Goal: Find specific page/section

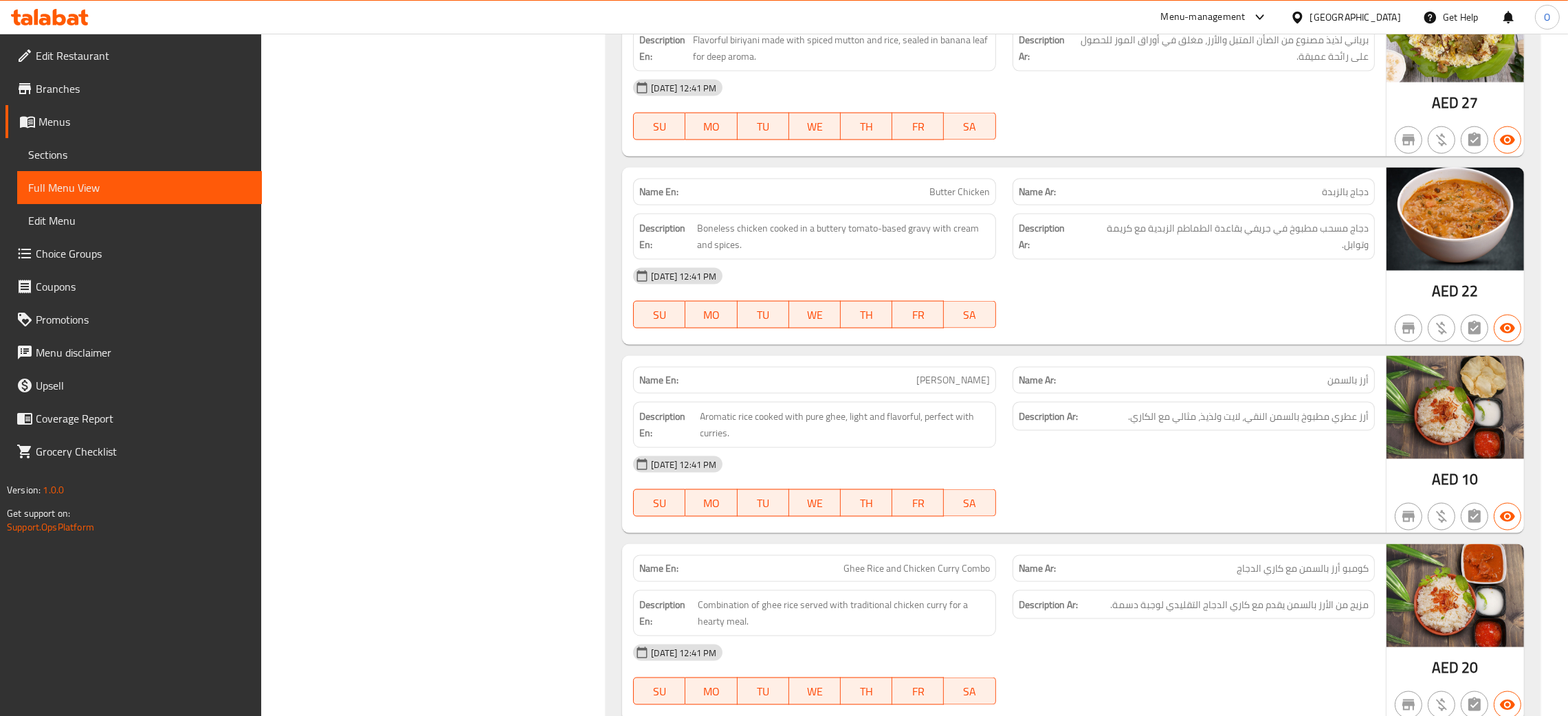
scroll to position [3123, 0]
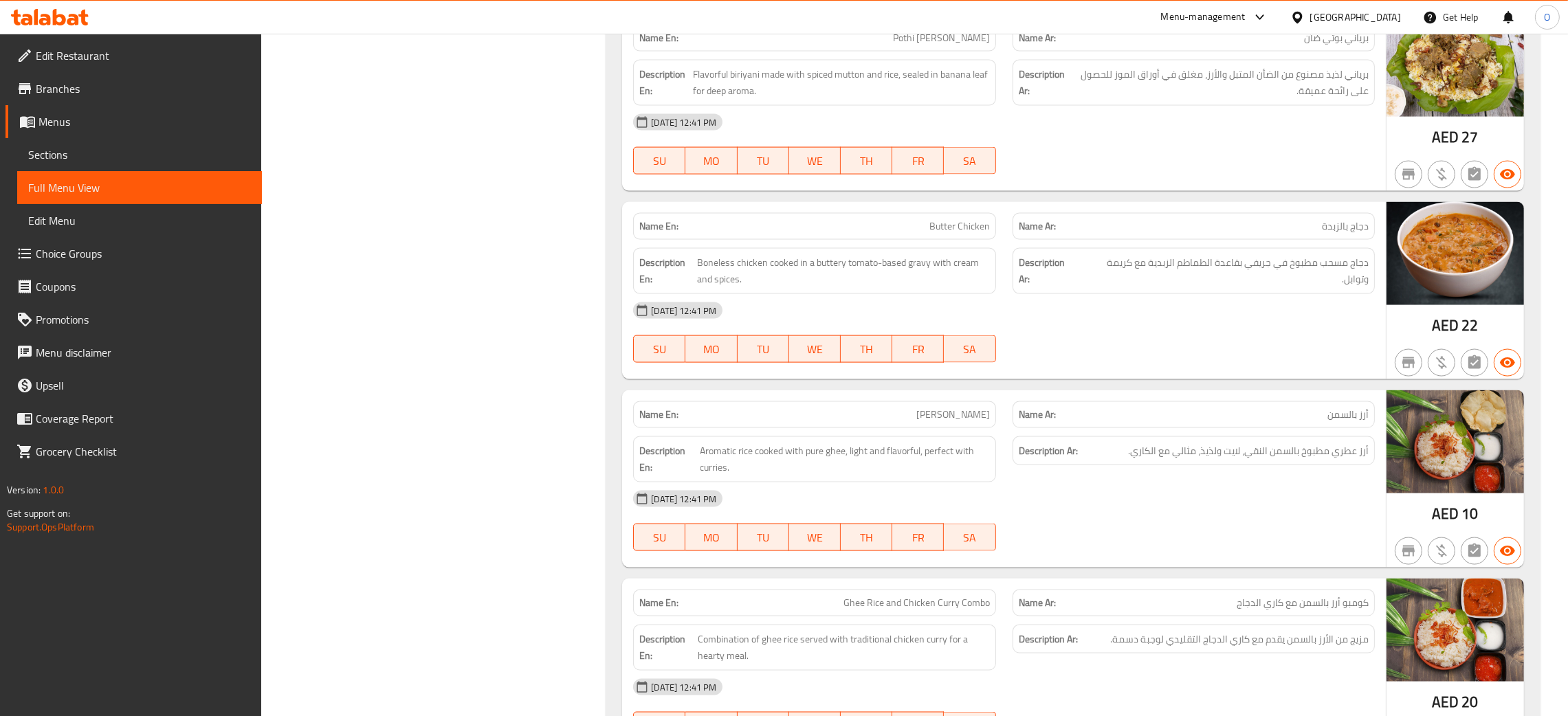
click at [1362, 7] on div "United Arab Emirates" at bounding box center [1345, 18] width 132 height 33
click at [1383, 19] on div "United Arab Emirates" at bounding box center [1356, 17] width 91 height 15
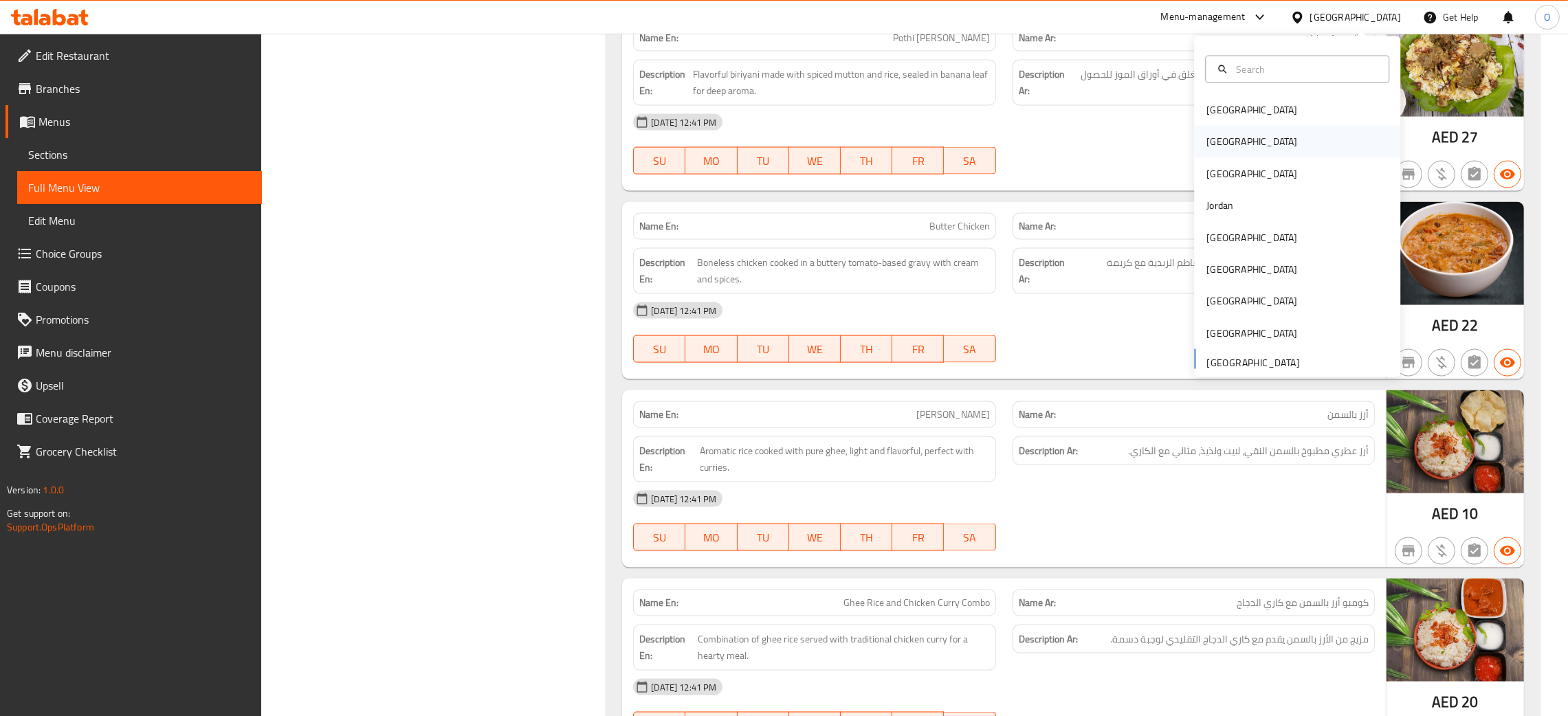
click at [1219, 137] on div "[GEOGRAPHIC_DATA]" at bounding box center [1252, 142] width 113 height 31
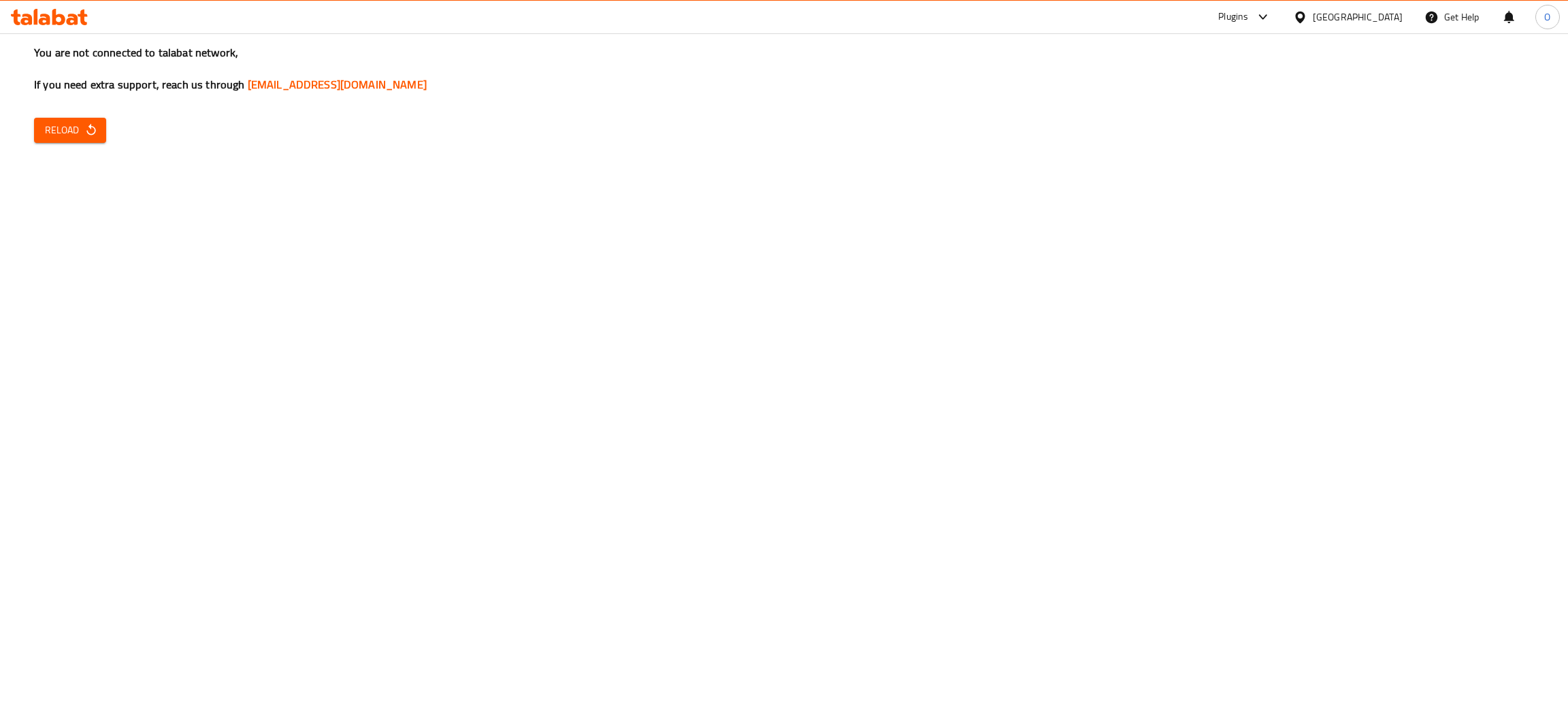
click at [64, 133] on span "Reload" at bounding box center [70, 130] width 50 height 17
click at [89, 133] on icon "button" at bounding box center [91, 129] width 14 height 14
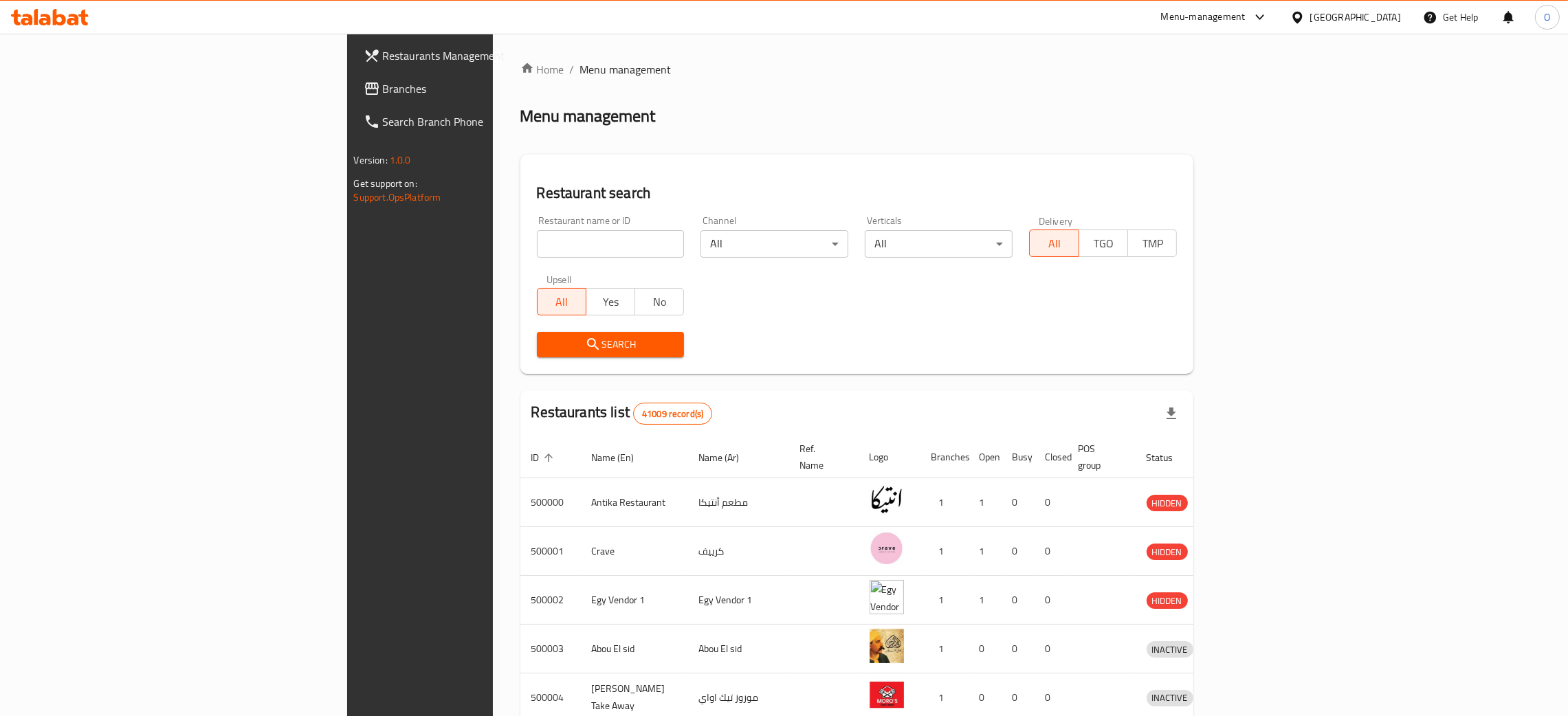
click at [537, 246] on input "search" at bounding box center [611, 245] width 148 height 28
paste input "Steaks n'Shakes"
type input "Steaks n'Shakes"
click button "Search" at bounding box center [611, 345] width 148 height 25
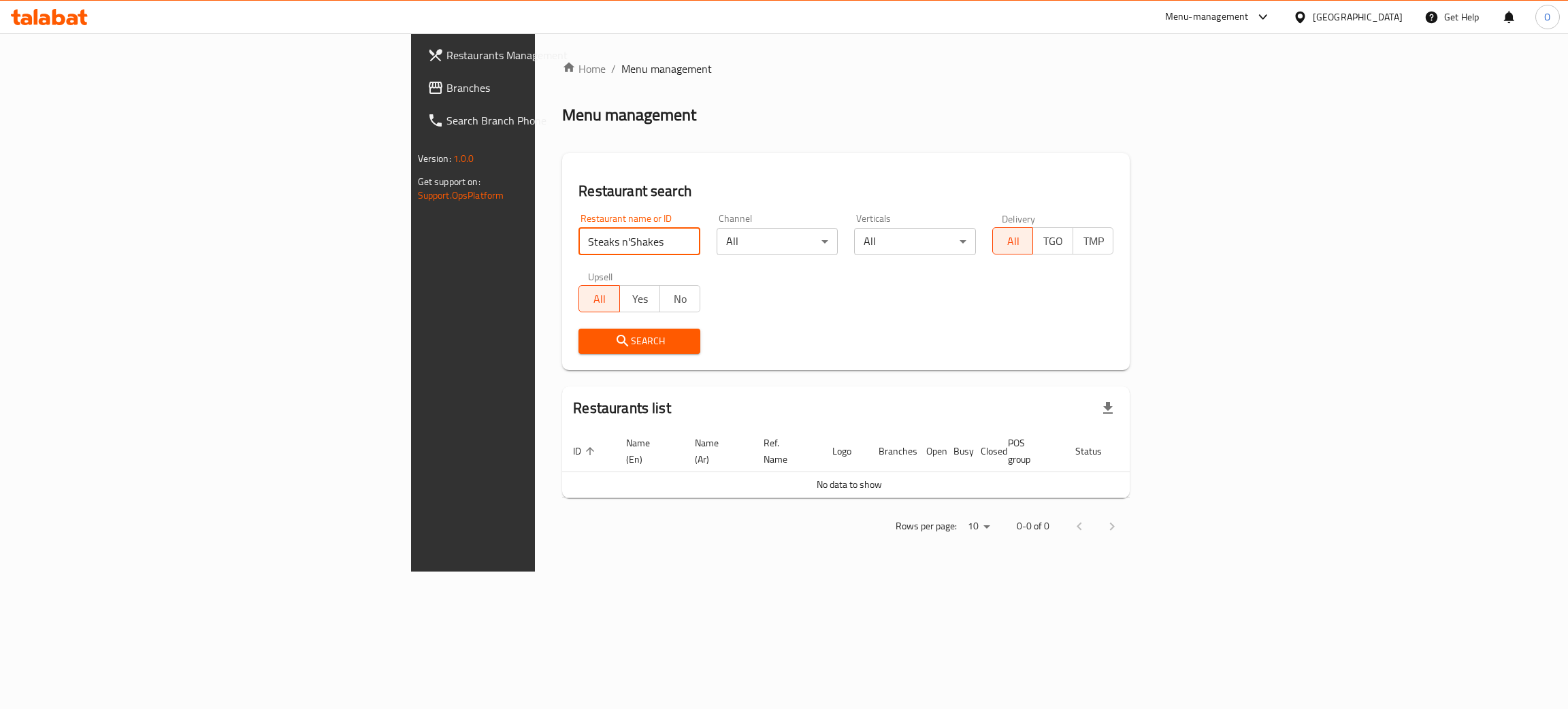
click at [447, 92] on span "Branches" at bounding box center [554, 88] width 215 height 17
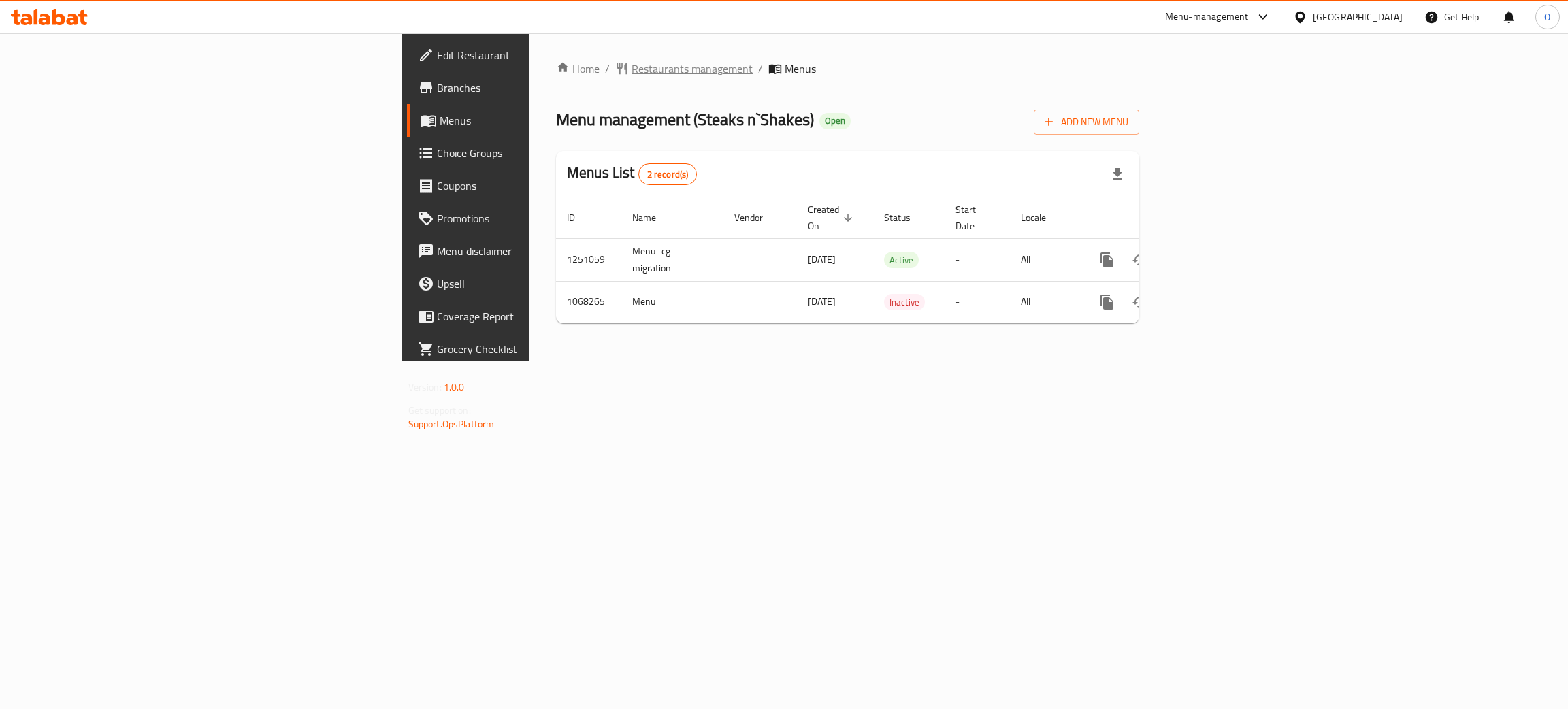
click at [632, 69] on span "Restaurants management" at bounding box center [692, 69] width 121 height 17
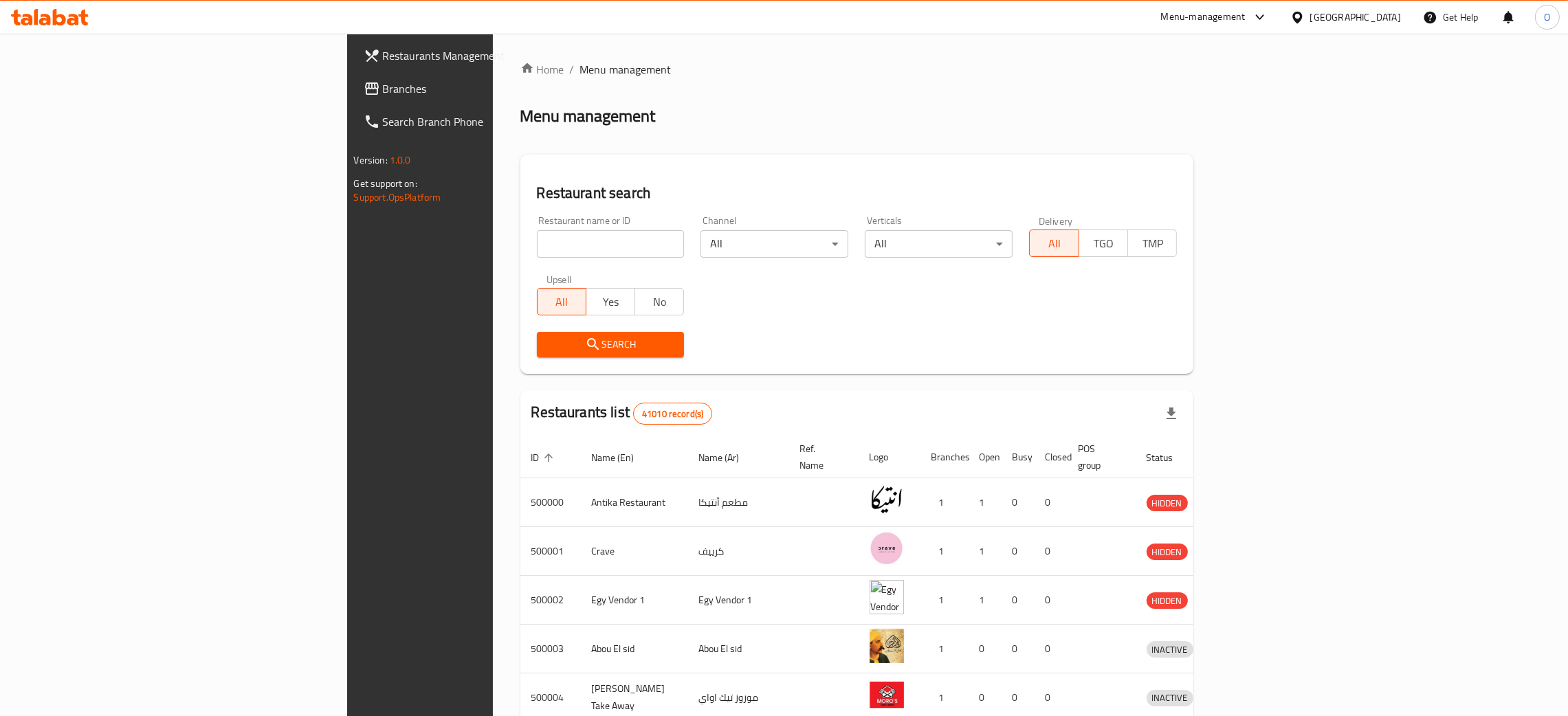
click at [537, 254] on input "search" at bounding box center [611, 245] width 148 height 28
paste input "663550"
type input "663550"
click button "Search" at bounding box center [611, 345] width 148 height 25
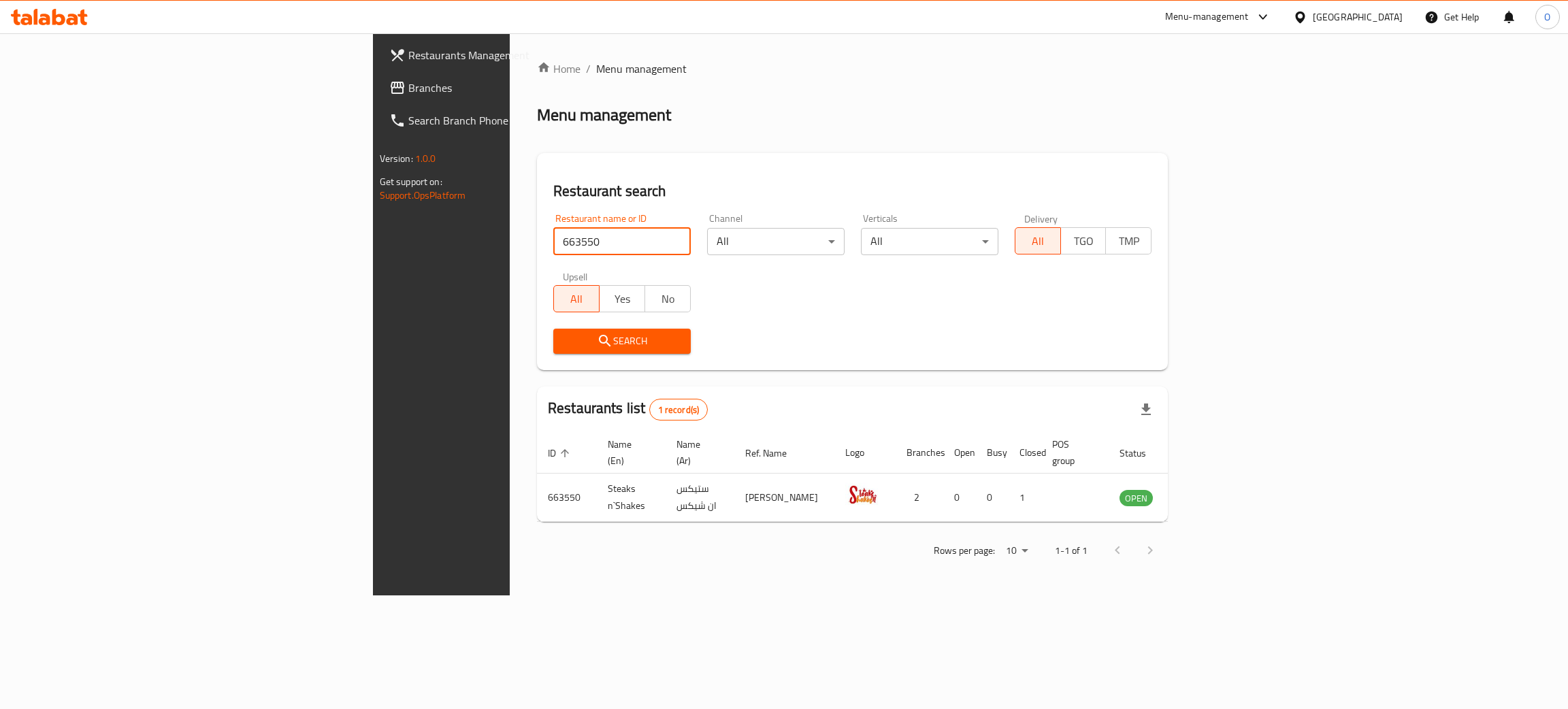
click at [1205, 495] on icon "enhanced table" at bounding box center [1202, 498] width 5 height 6
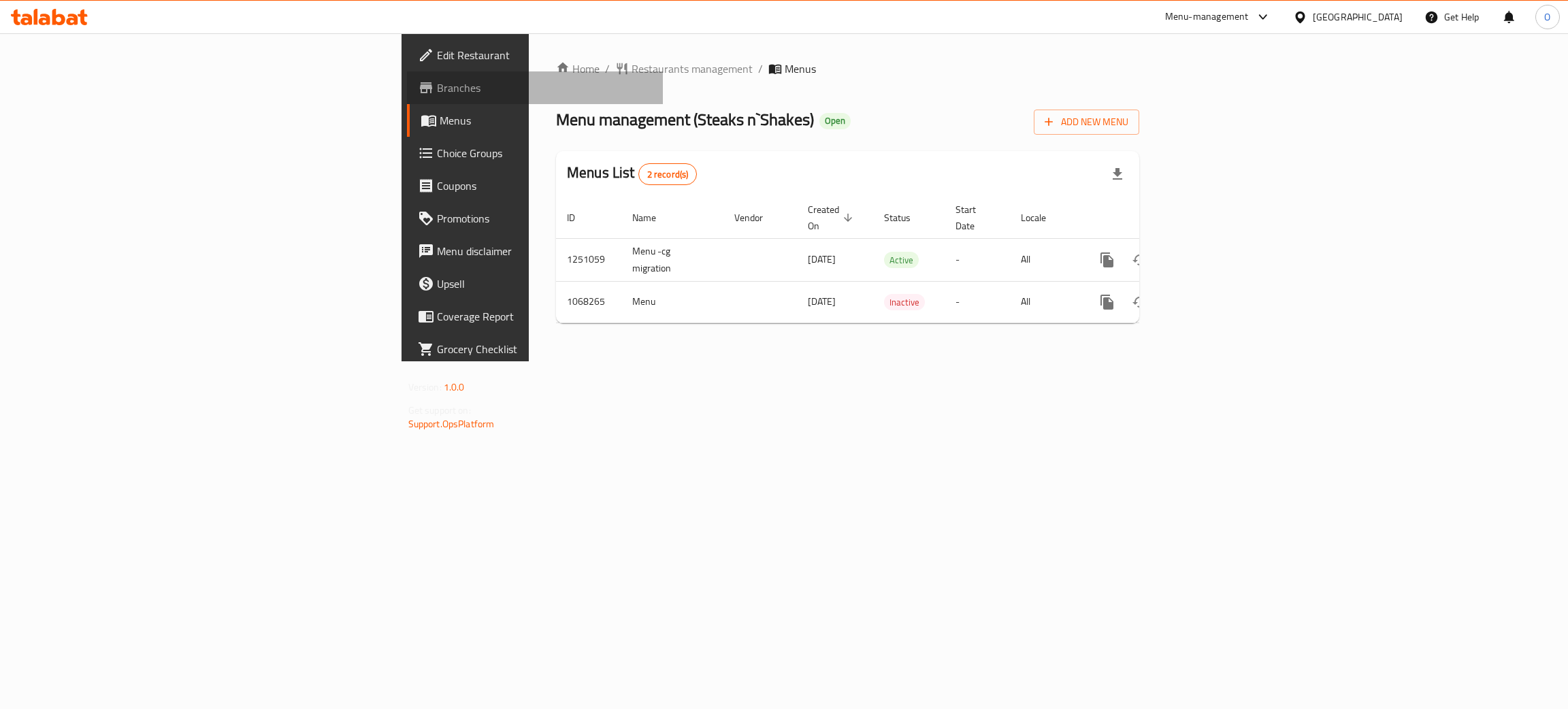
click at [437, 82] on span "Branches" at bounding box center [545, 88] width 215 height 17
